Goal: Transaction & Acquisition: Obtain resource

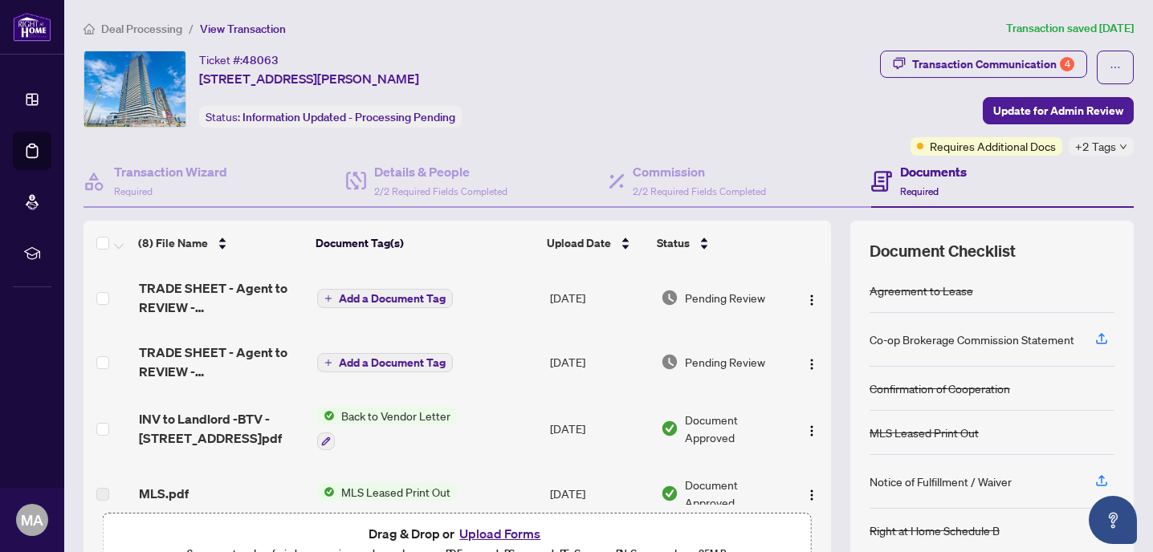
scroll to position [296, 0]
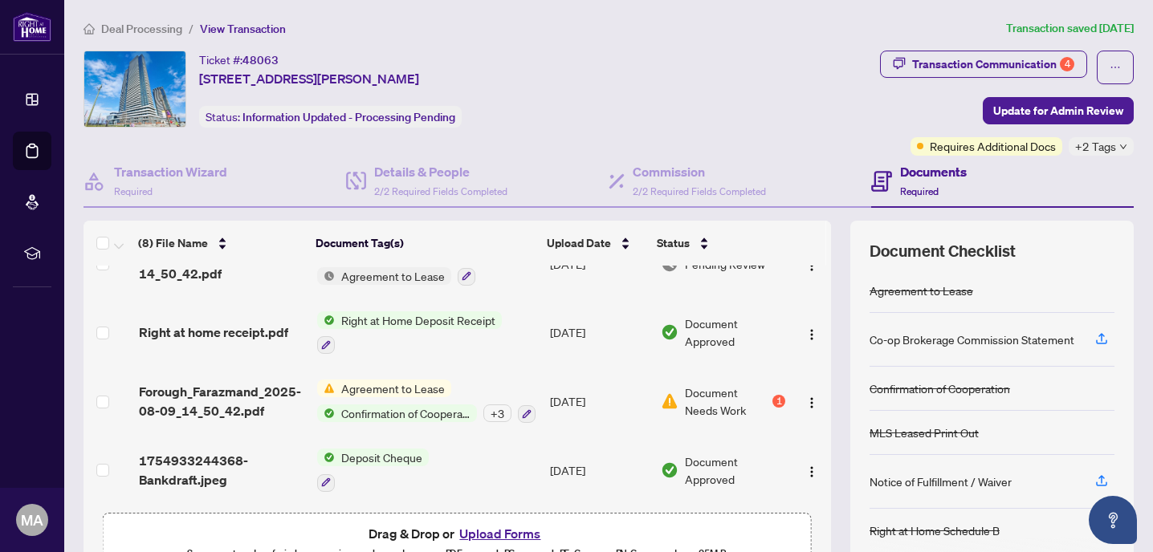
click at [155, 26] on span "Deal Processing" at bounding box center [141, 29] width 81 height 14
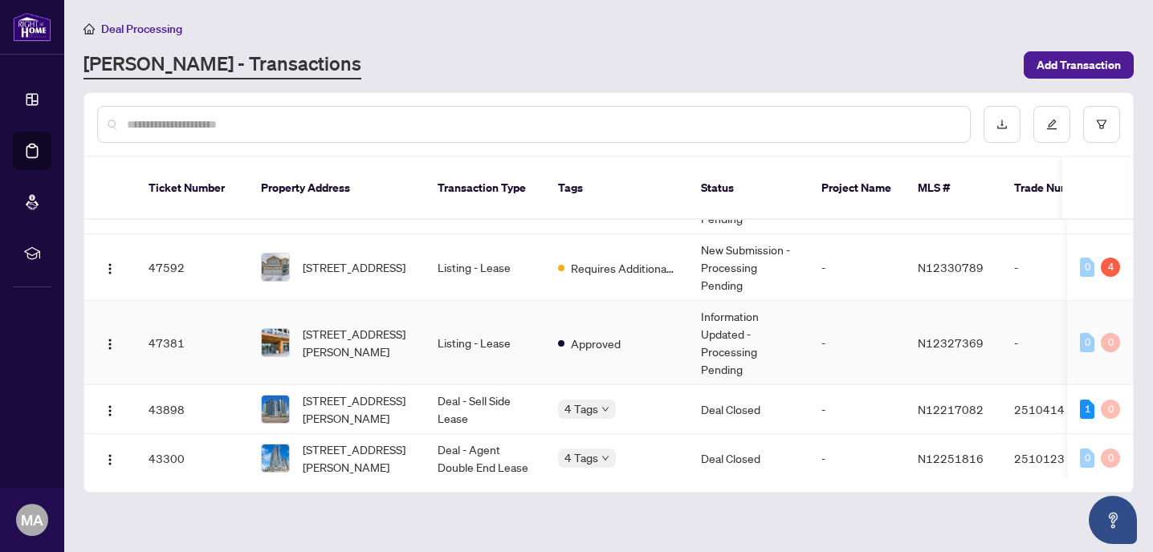
scroll to position [204, 0]
click at [377, 258] on span "[STREET_ADDRESS]" at bounding box center [354, 267] width 103 height 18
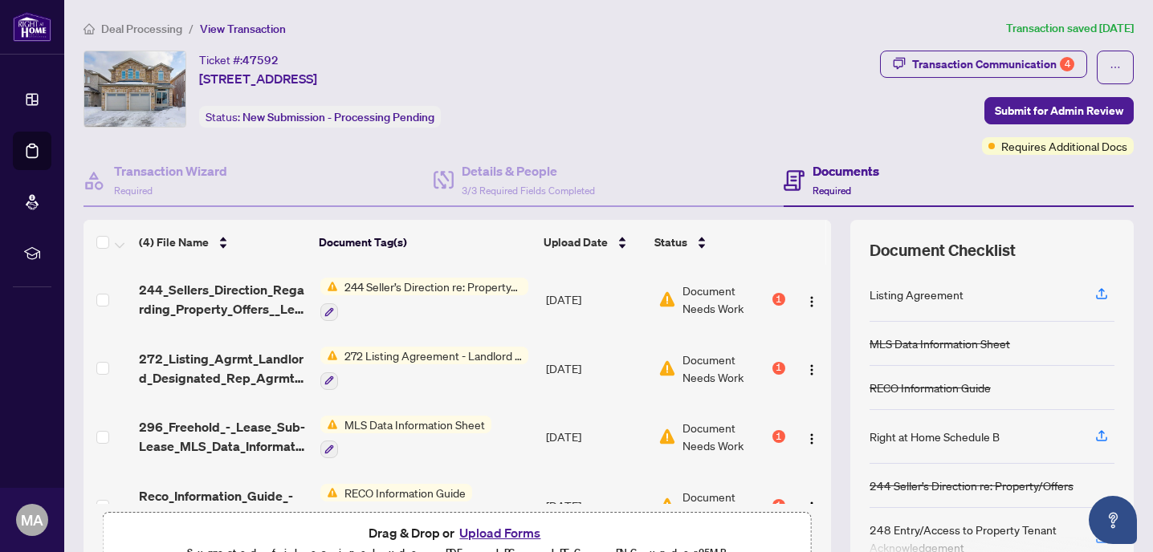
scroll to position [39, 0]
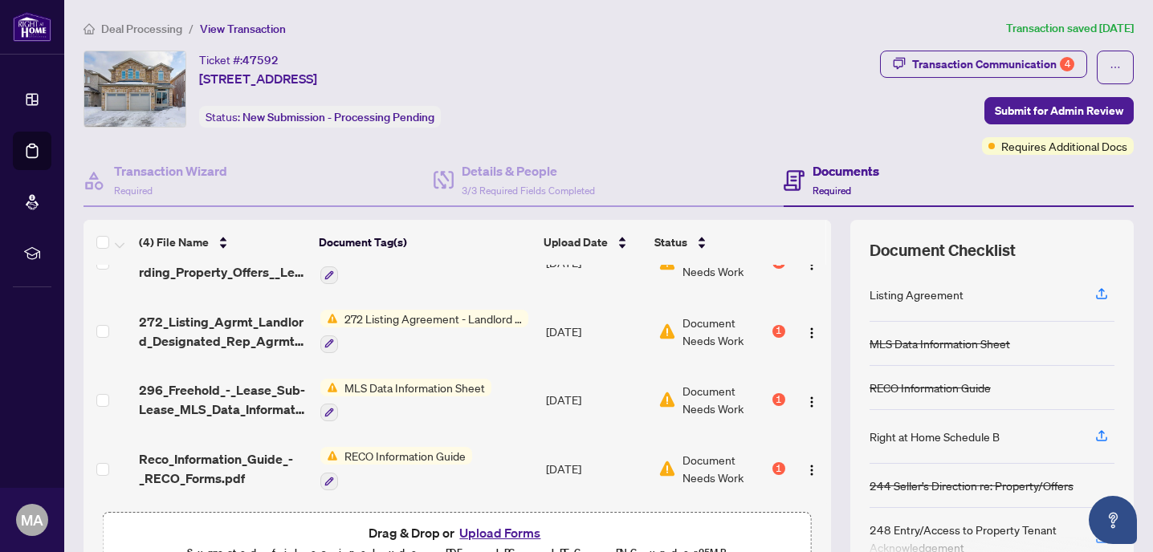
click at [136, 29] on span "Deal Processing" at bounding box center [141, 29] width 81 height 14
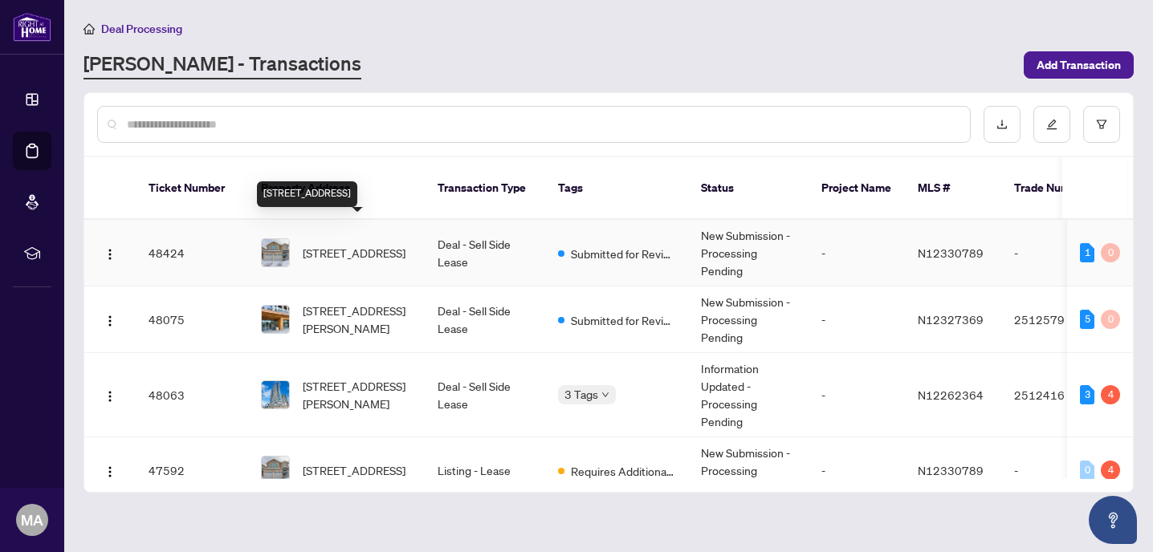
click at [386, 244] on span "[STREET_ADDRESS]" at bounding box center [354, 253] width 103 height 18
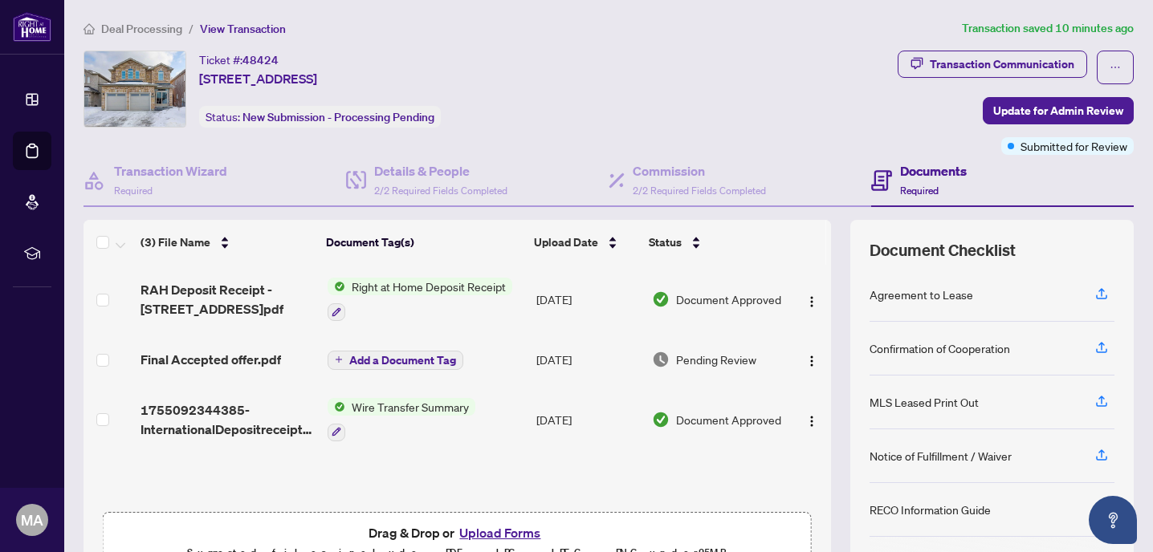
scroll to position [1, 0]
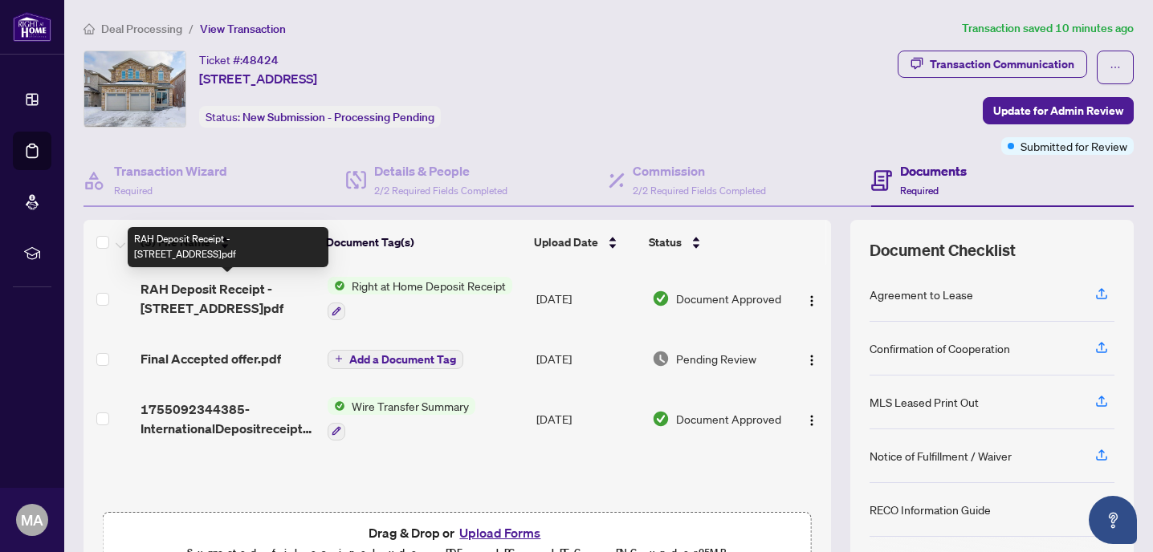
click at [238, 290] on span "RAH Deposit Receipt - 57 Baywater Ave.pdf" at bounding box center [228, 298] width 174 height 39
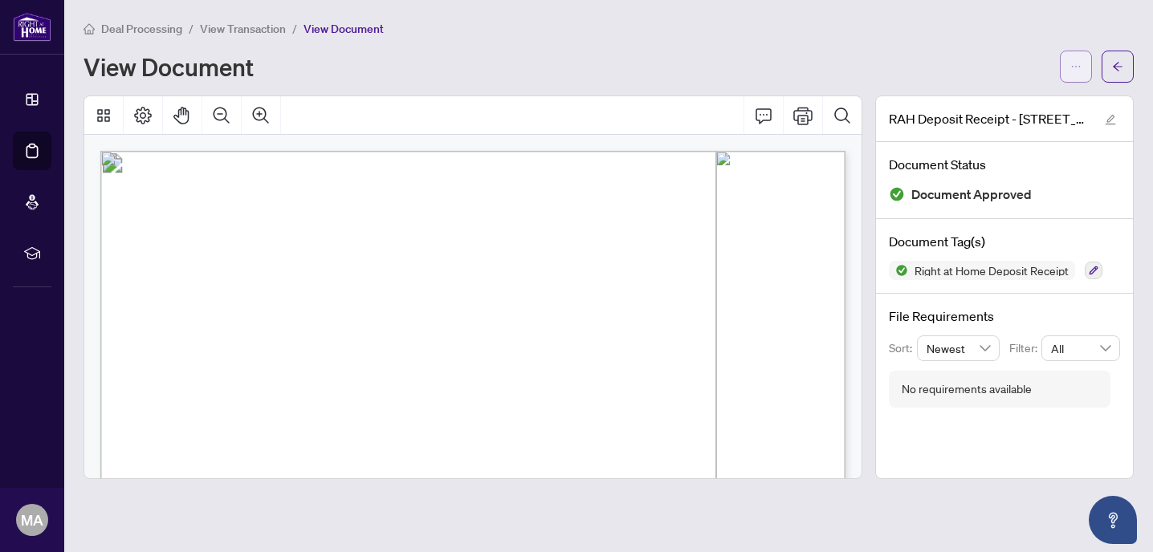
click at [1076, 71] on icon "ellipsis" at bounding box center [1075, 66] width 11 height 11
click at [981, 104] on span "Download" at bounding box center [1018, 101] width 122 height 18
